Goal: Task Accomplishment & Management: Manage account settings

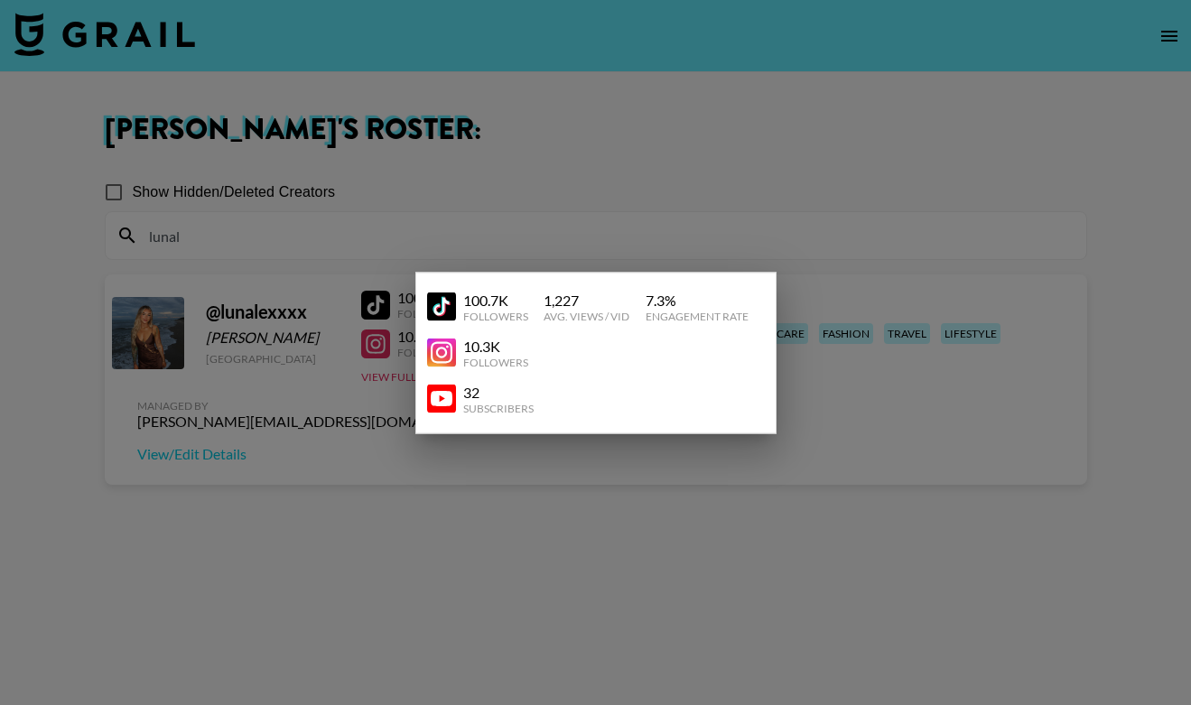
click at [468, 195] on div at bounding box center [595, 352] width 1191 height 705
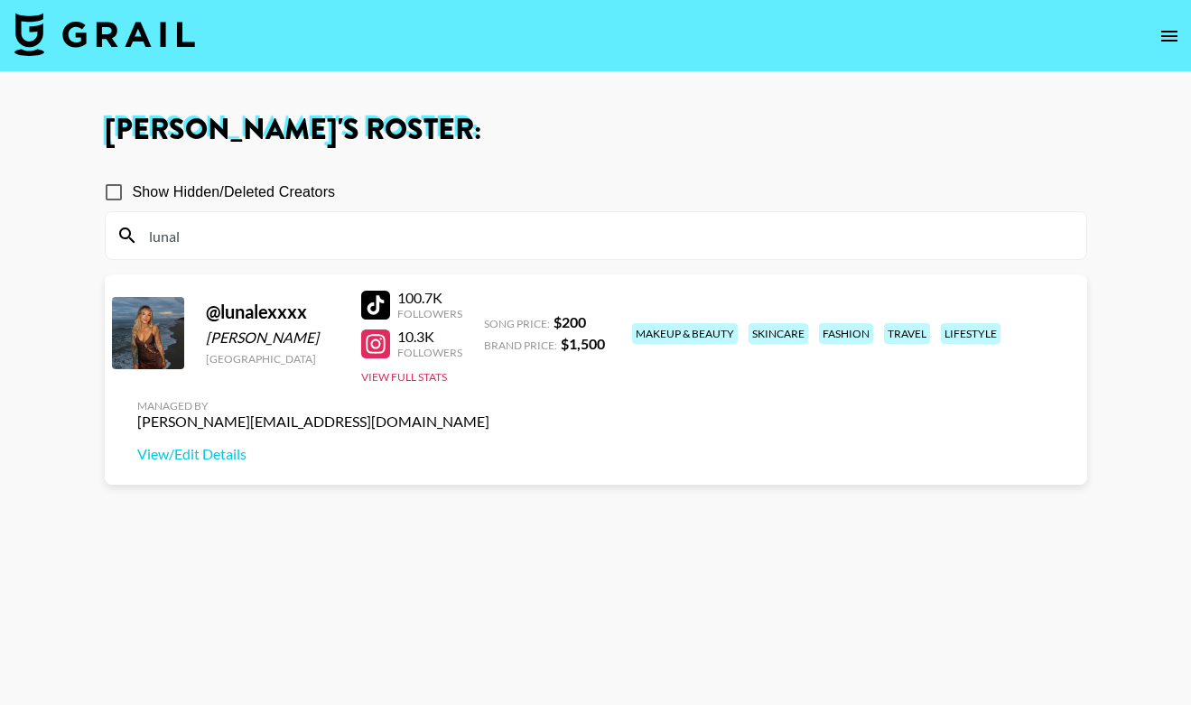
drag, startPoint x: 255, startPoint y: 233, endPoint x: 128, endPoint y: 233, distance: 127.3
click at [128, 233] on div "lunal" at bounding box center [596, 235] width 980 height 47
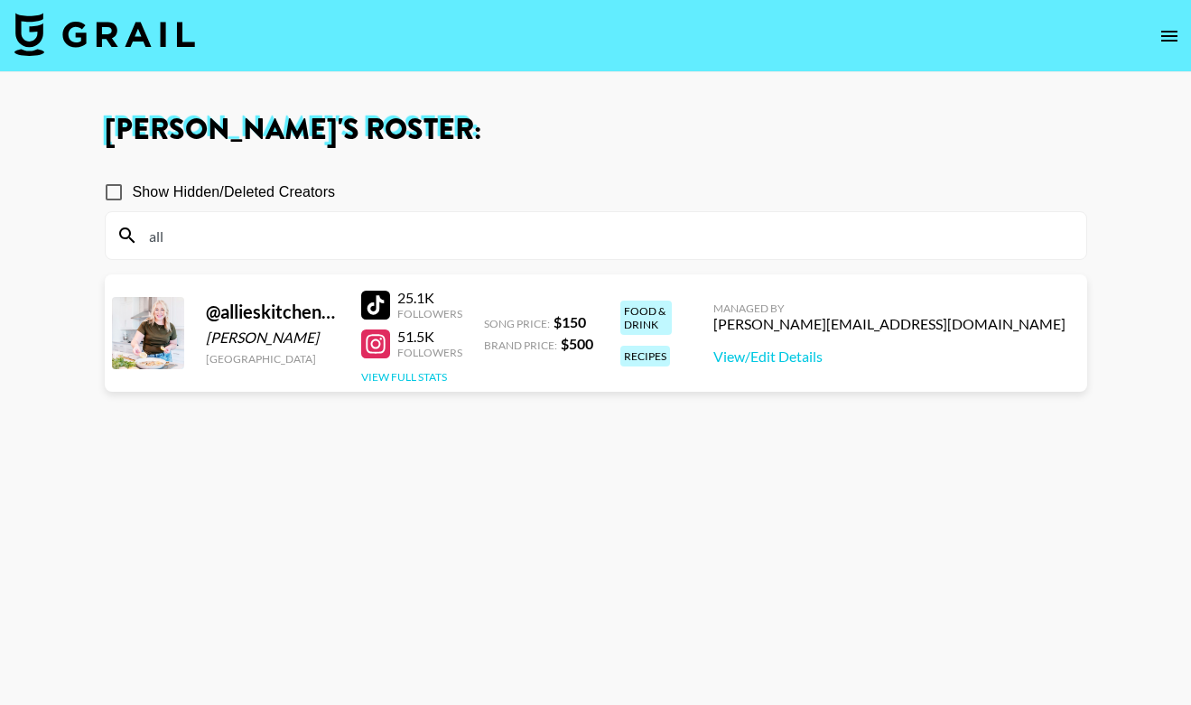
type input "all"
click at [428, 374] on button "View Full Stats" at bounding box center [404, 377] width 86 height 14
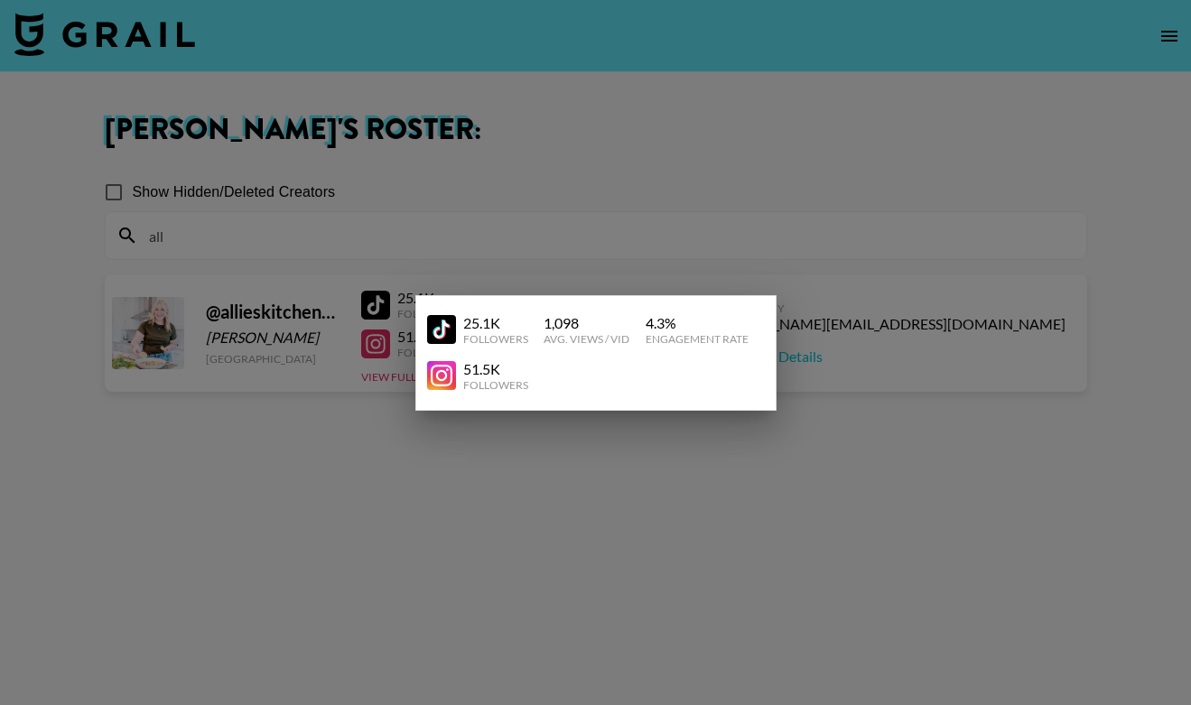
click at [385, 442] on div at bounding box center [595, 352] width 1191 height 705
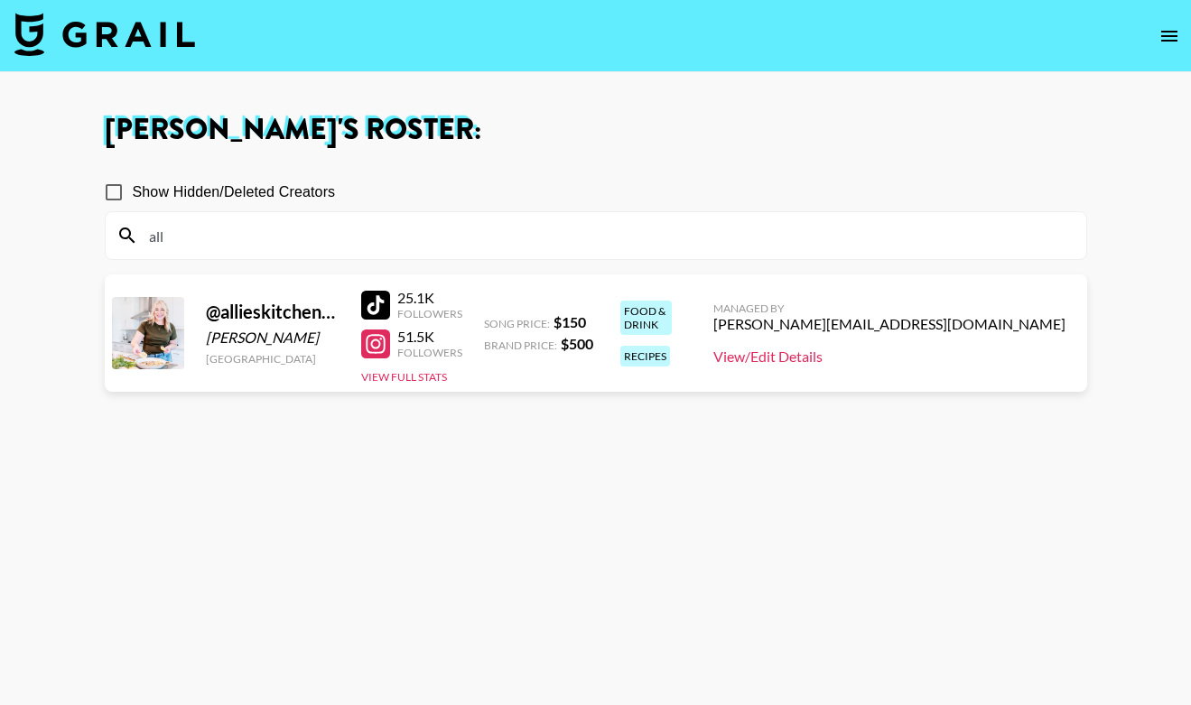
click at [1026, 360] on link "View/Edit Details" at bounding box center [889, 357] width 352 height 18
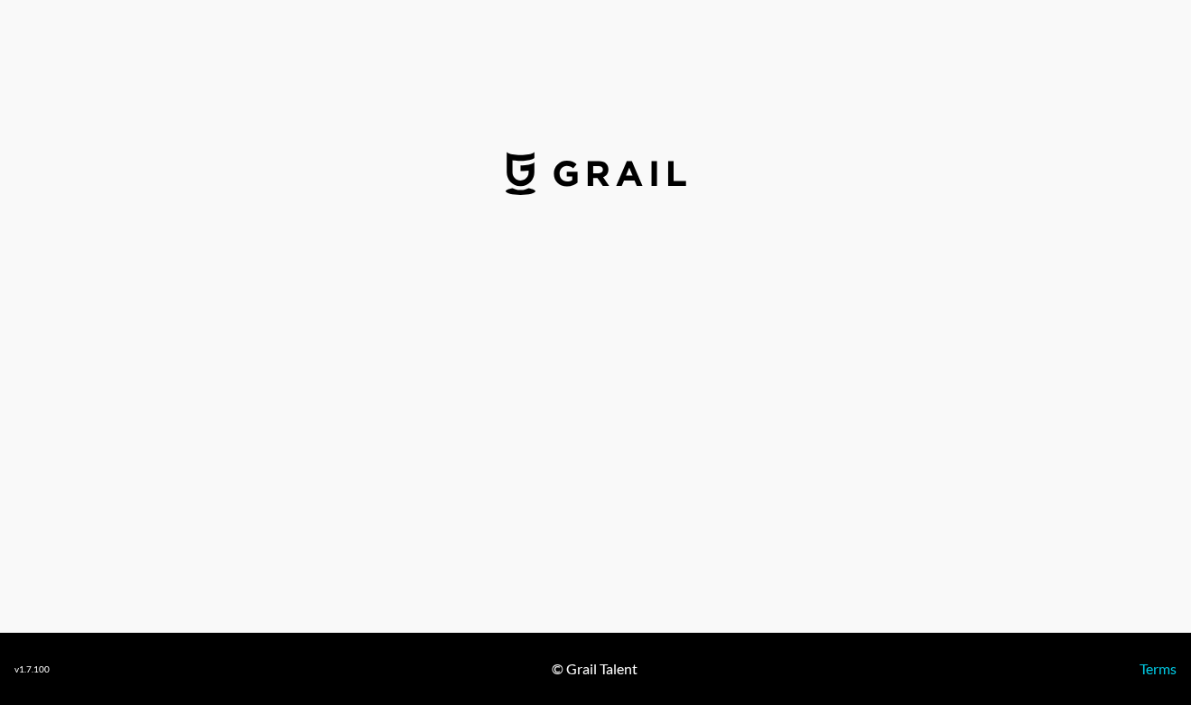
select select "USD"
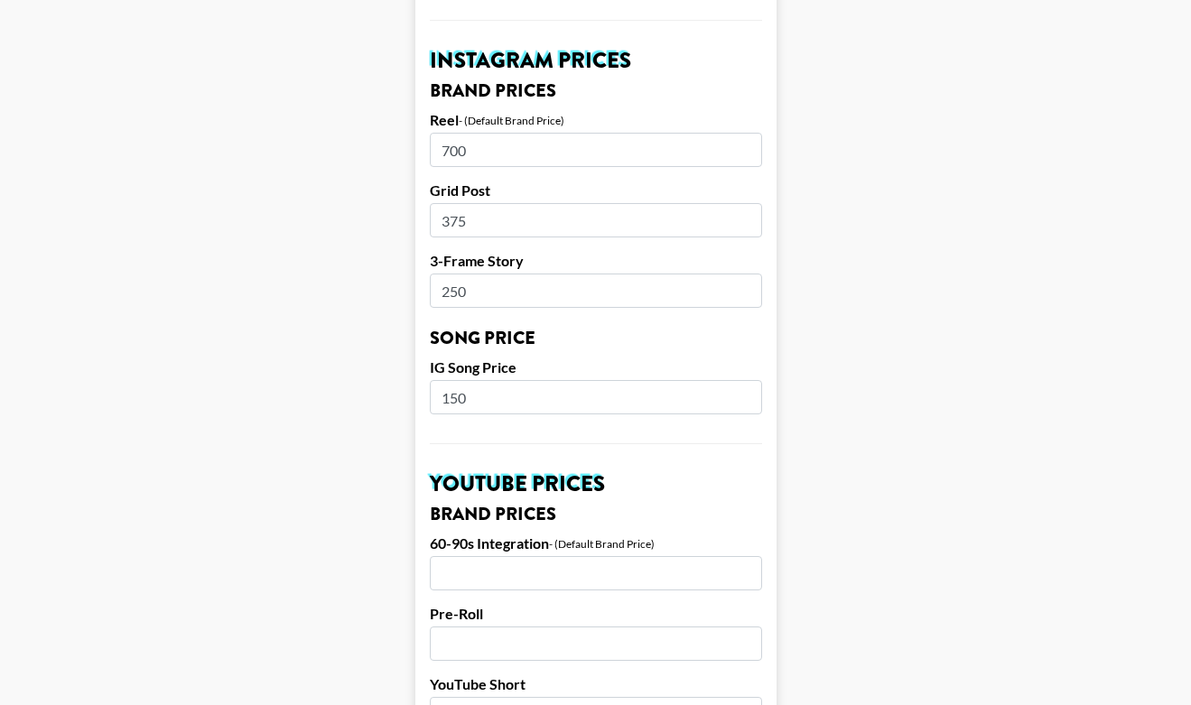
scroll to position [864, 0]
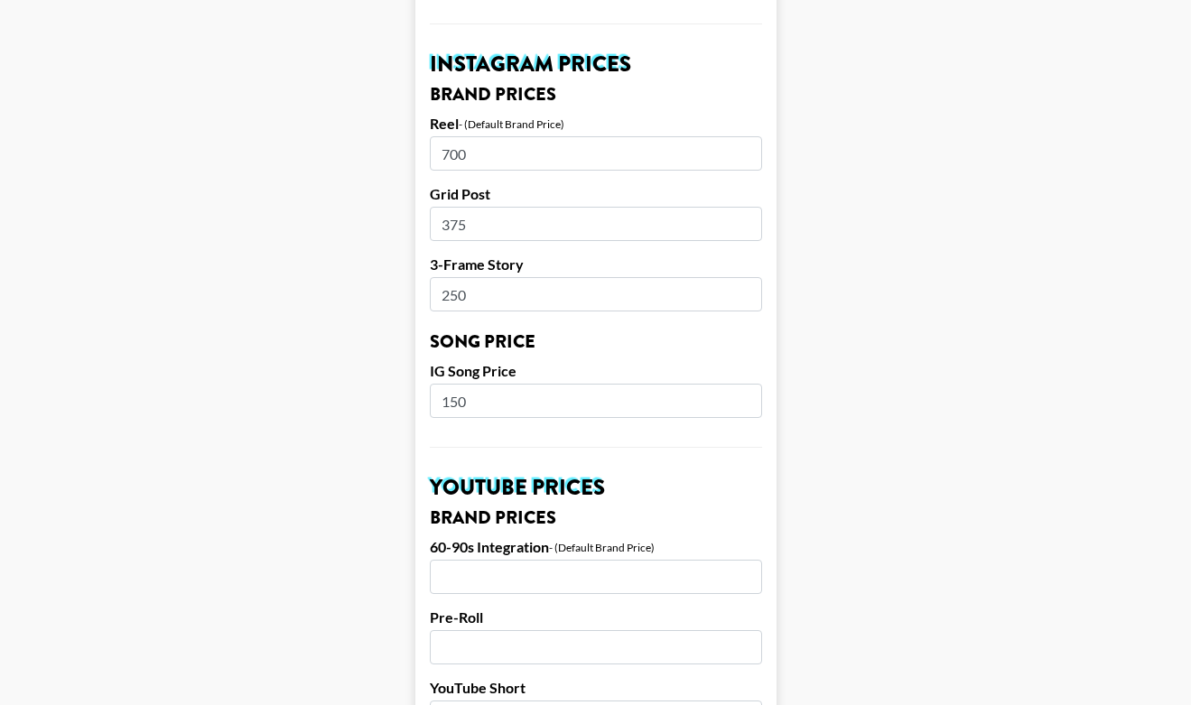
drag, startPoint x: 479, startPoint y: 198, endPoint x: 395, endPoint y: 198, distance: 83.9
click at [395, 198] on main "Airtable ID: recWoYOvIOUkpSSmy Manager(s) paige@grail-talent.com ​ TikTok User …" at bounding box center [595, 373] width 1162 height 2272
type input "450"
click at [445, 136] on input "700" at bounding box center [596, 153] width 332 height 34
click at [449, 136] on input "700" at bounding box center [596, 153] width 332 height 34
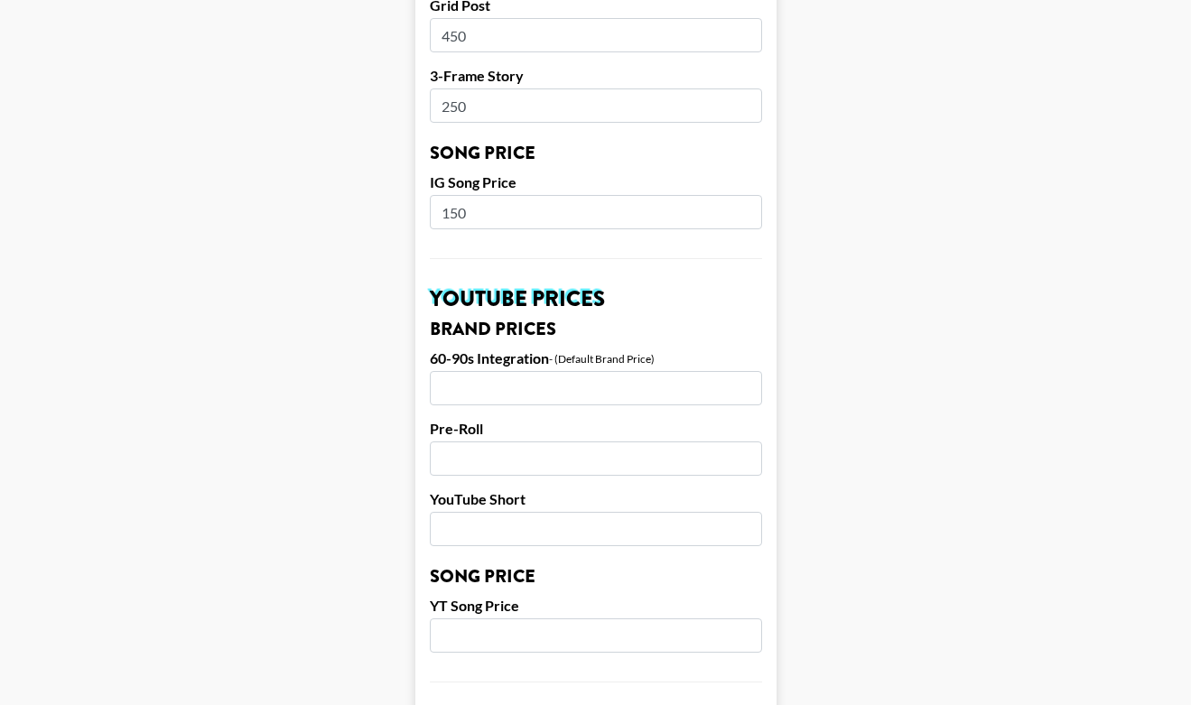
scroll to position [1744, 0]
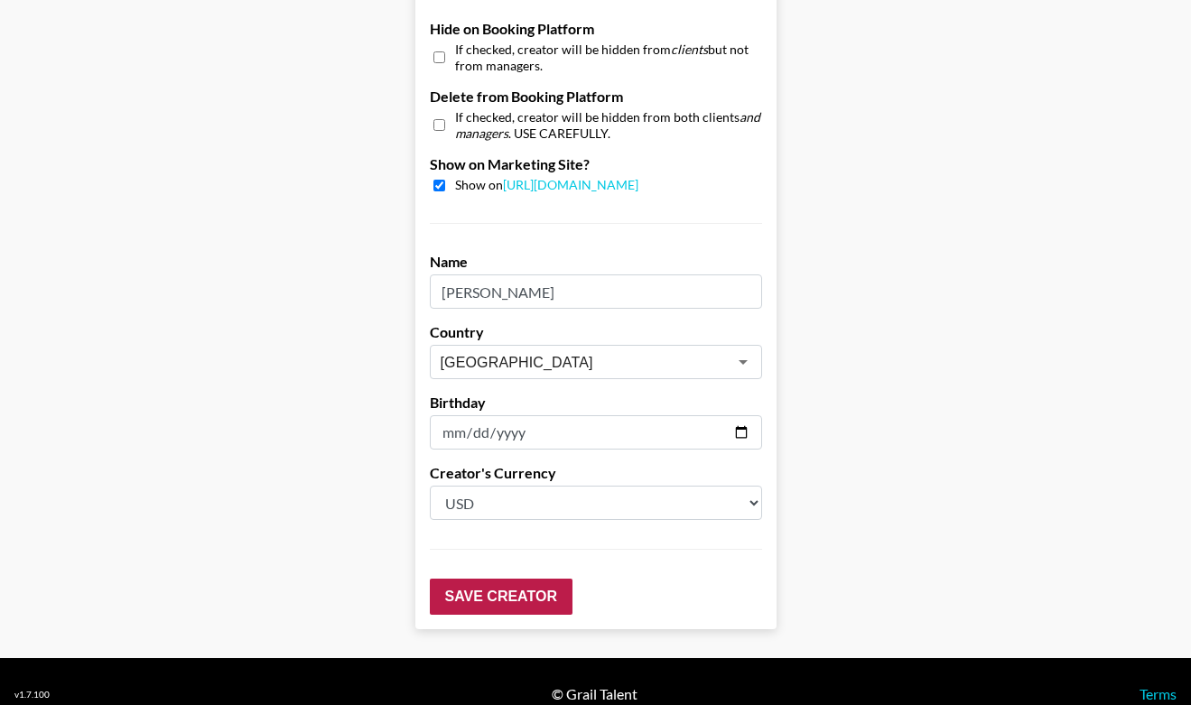
type input "1000"
click at [479, 579] on input "Save Creator" at bounding box center [501, 597] width 143 height 36
